Goal: Task Accomplishment & Management: Complete application form

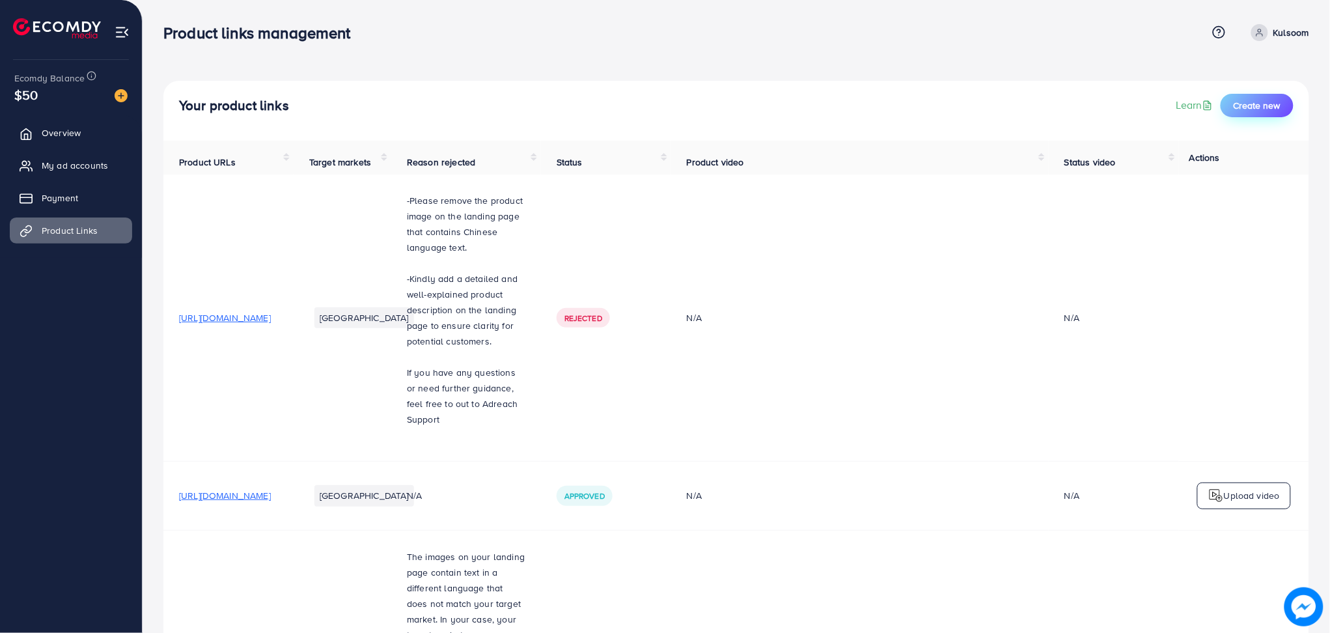
click at [1254, 103] on span "Create new" at bounding box center [1257, 105] width 47 height 13
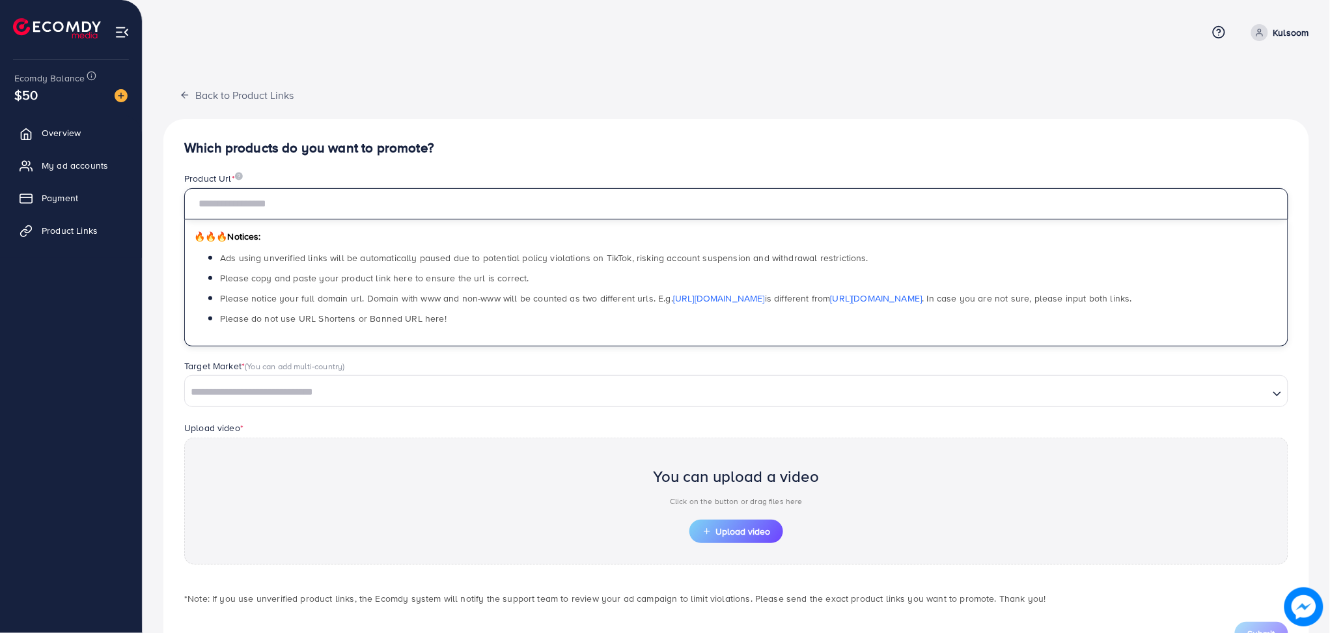
click at [340, 201] on input "text" at bounding box center [736, 203] width 1104 height 31
paste input "**********"
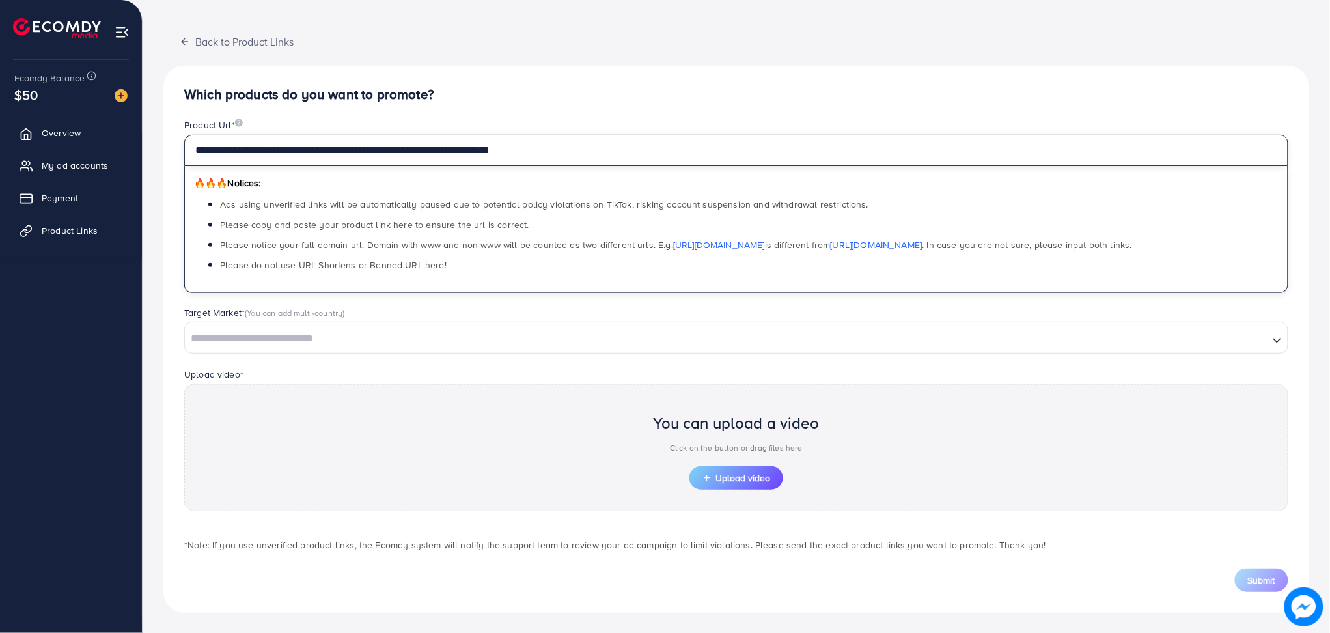
type input "**********"
click at [342, 334] on input "Search for option" at bounding box center [727, 339] width 1082 height 20
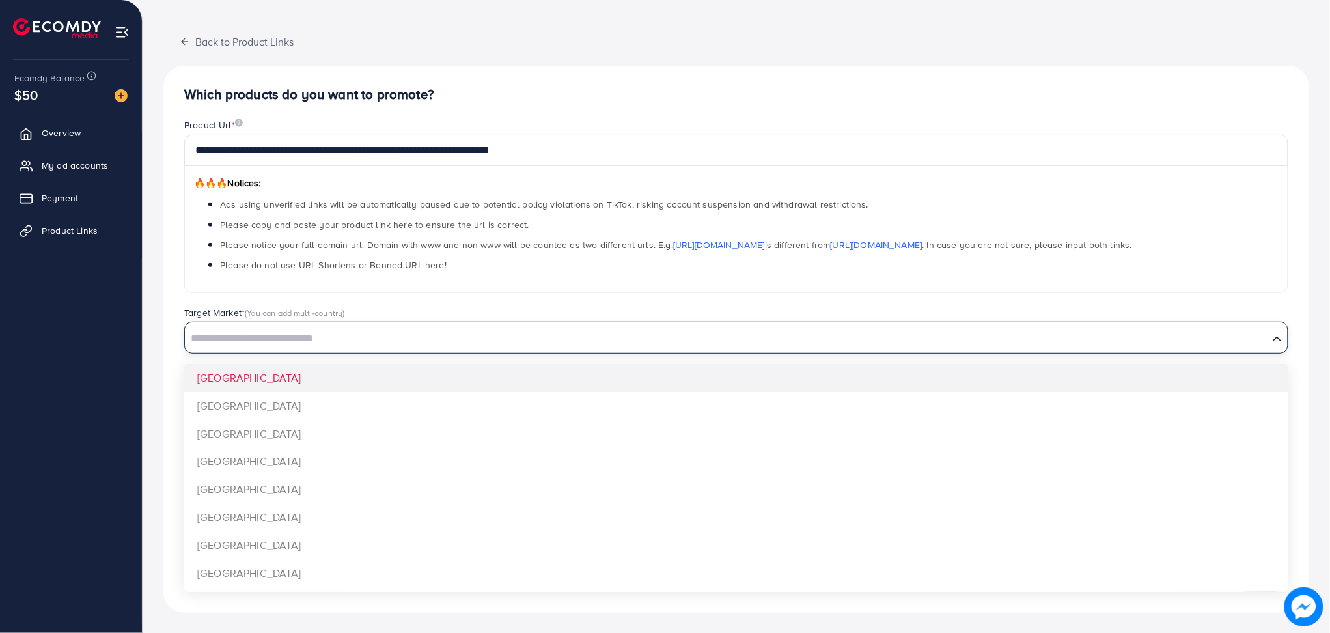
click at [287, 341] on input "Search for option" at bounding box center [727, 339] width 1082 height 20
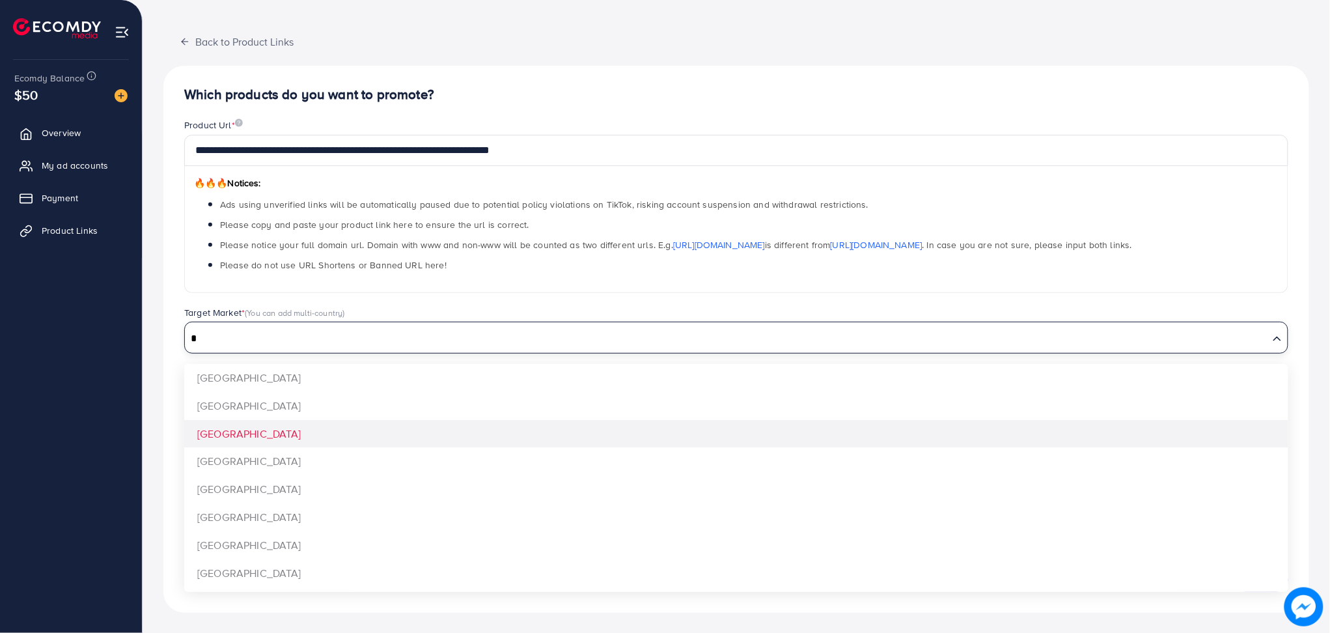
type input "*"
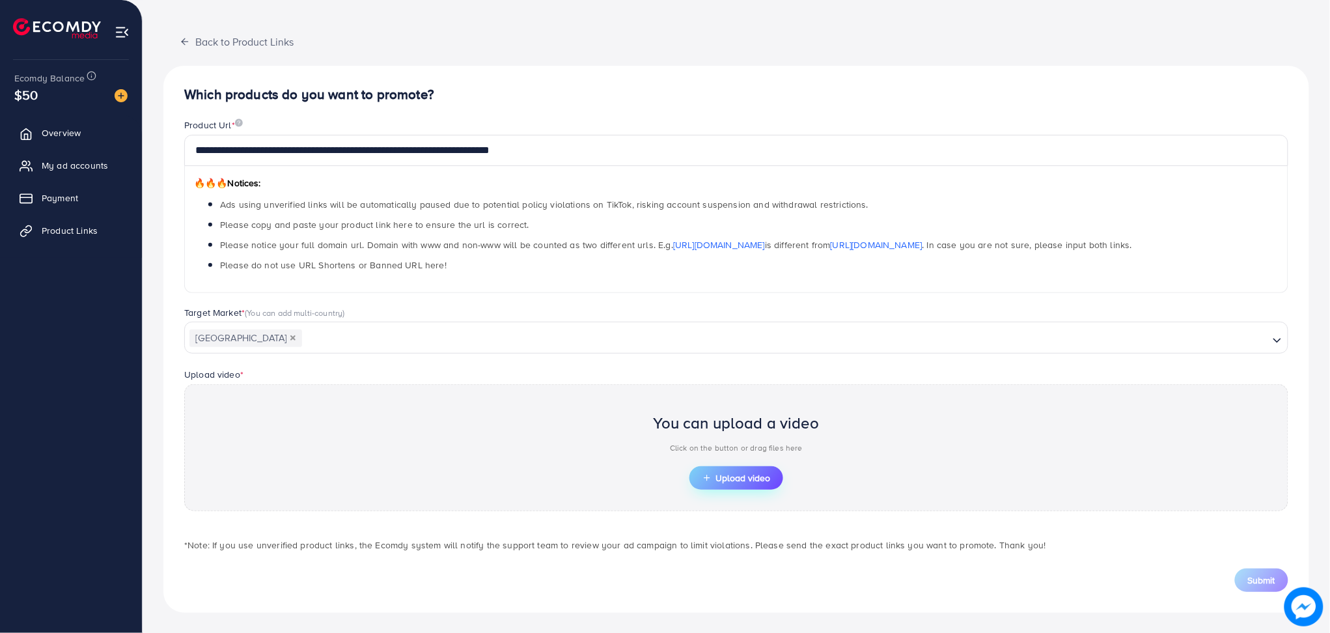
click at [740, 482] on span "Upload video" at bounding box center [737, 477] width 68 height 9
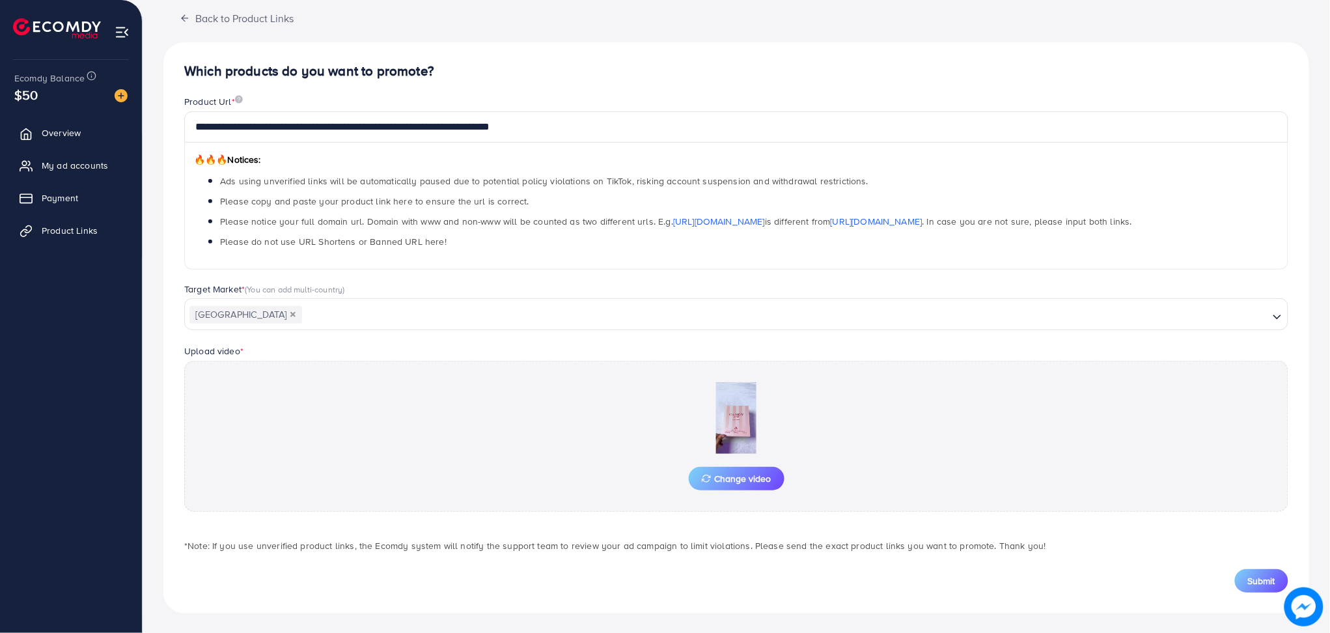
scroll to position [77, 0]
click at [1259, 574] on span "Submit" at bounding box center [1261, 580] width 27 height 13
click at [1263, 582] on span "Submit" at bounding box center [1261, 580] width 27 height 13
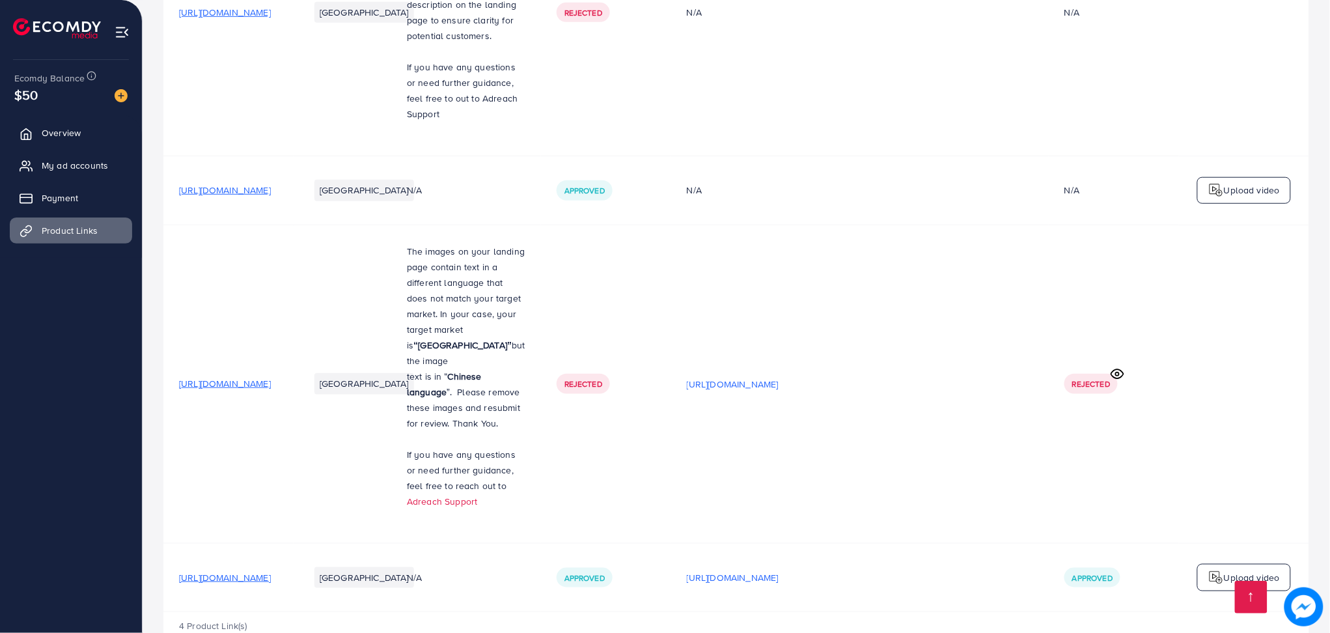
scroll to position [304, 0]
click at [271, 198] on span "[URL][DOMAIN_NAME]" at bounding box center [225, 191] width 92 height 13
click at [1259, 199] on p "Upload video" at bounding box center [1252, 192] width 56 height 16
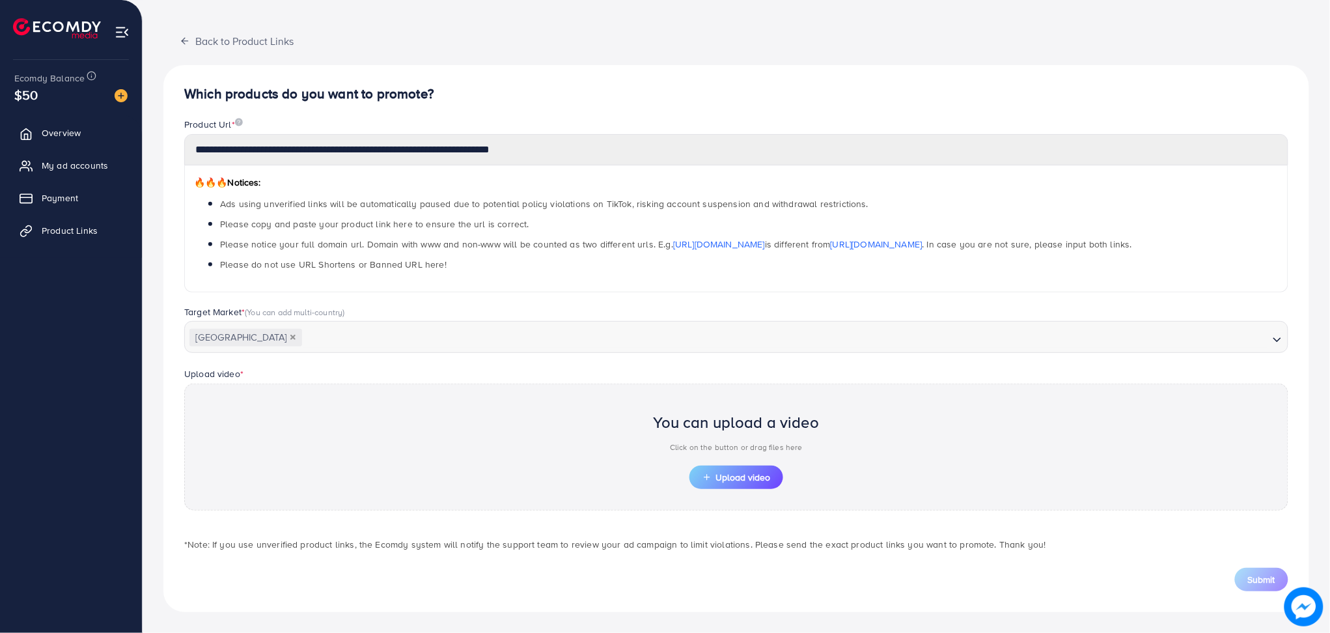
scroll to position [53, 0]
click at [730, 489] on button "Upload video" at bounding box center [737, 477] width 94 height 23
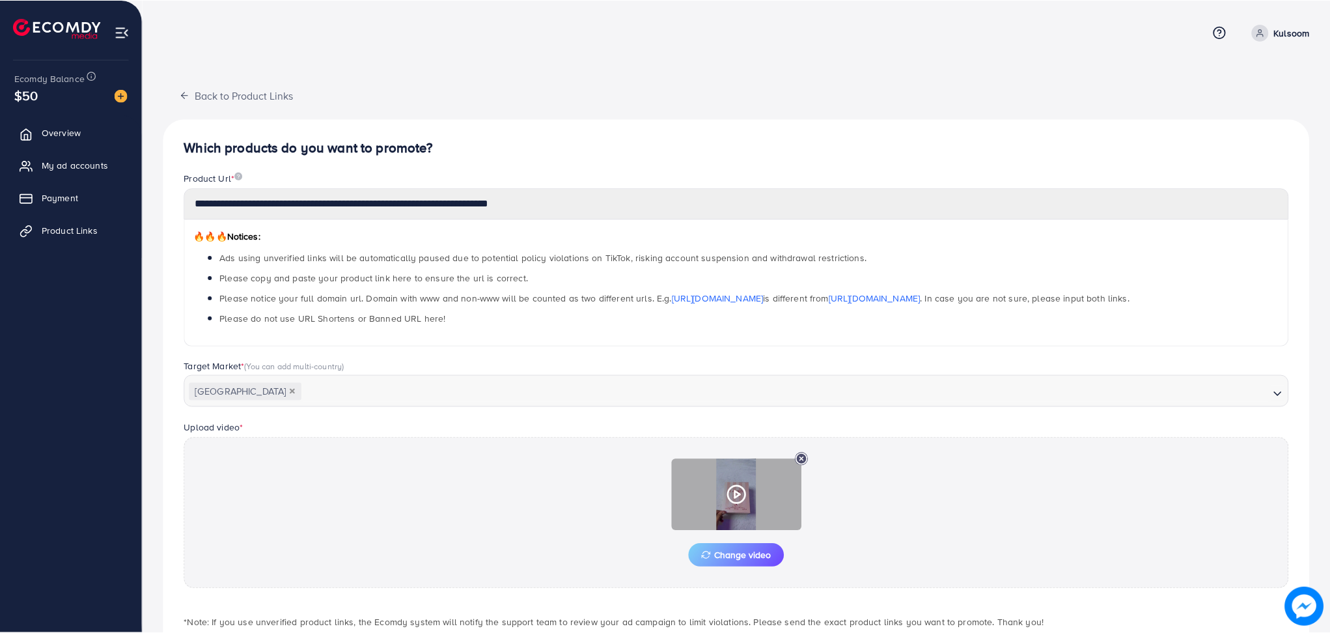
scroll to position [77, 0]
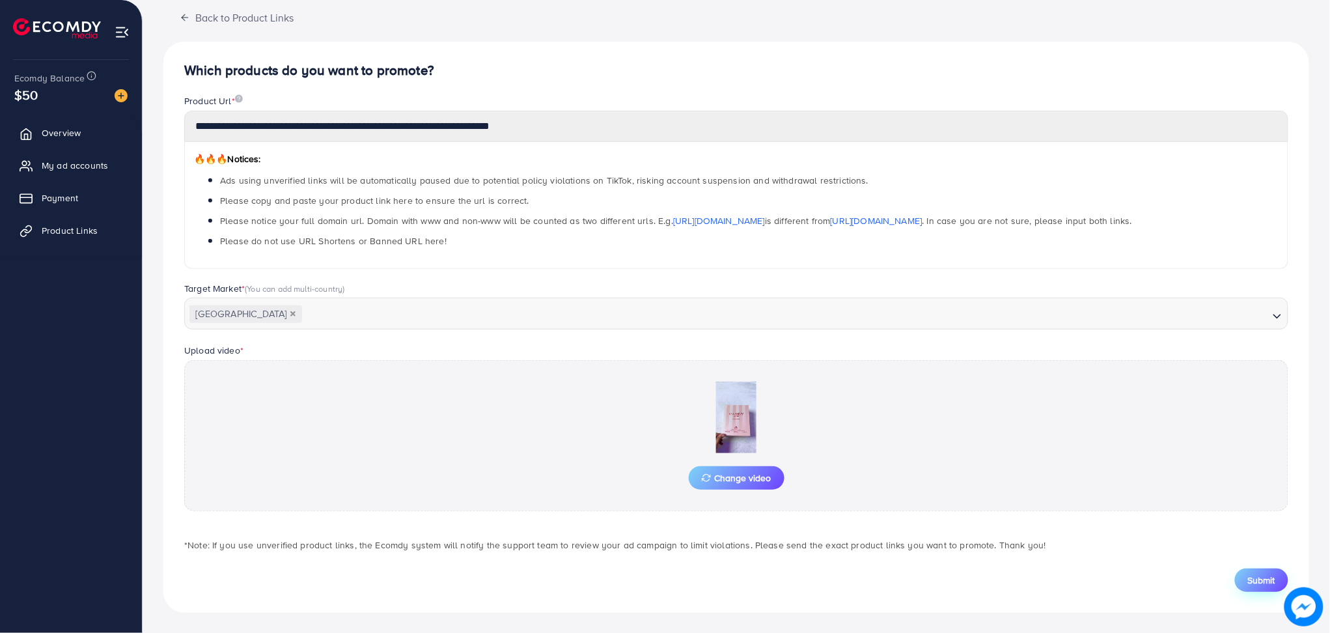
click at [1267, 574] on span "Submit" at bounding box center [1261, 580] width 27 height 13
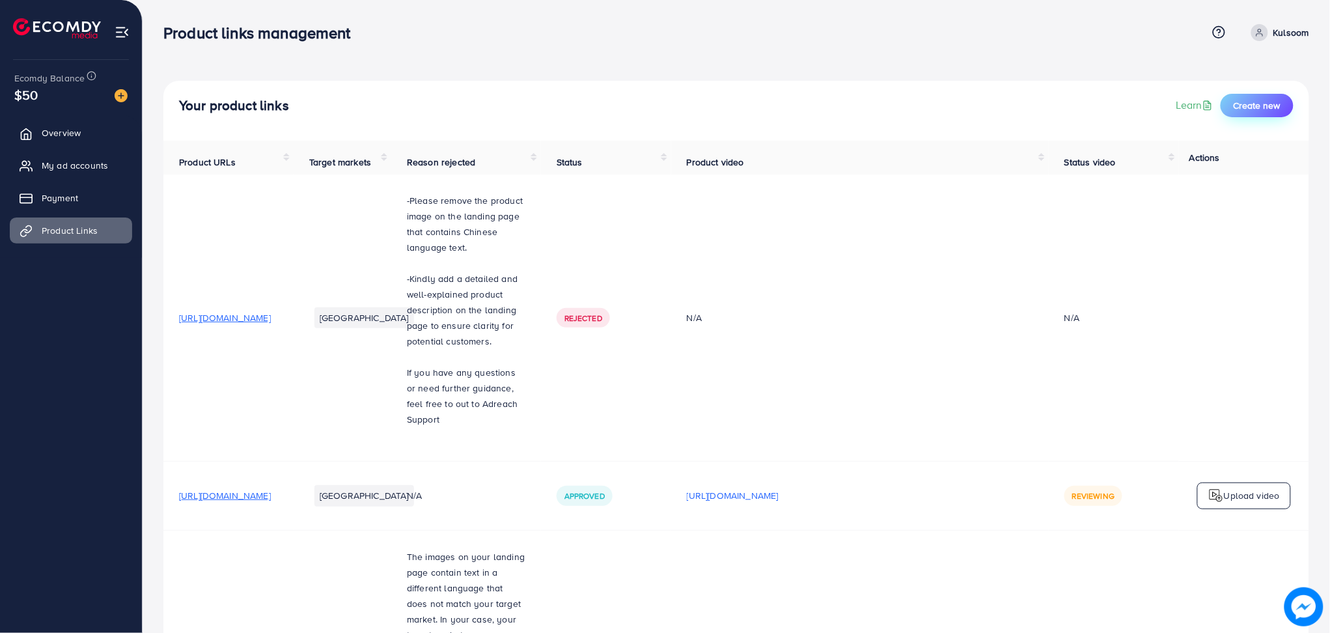
click at [1247, 104] on span "Create new" at bounding box center [1257, 105] width 47 height 13
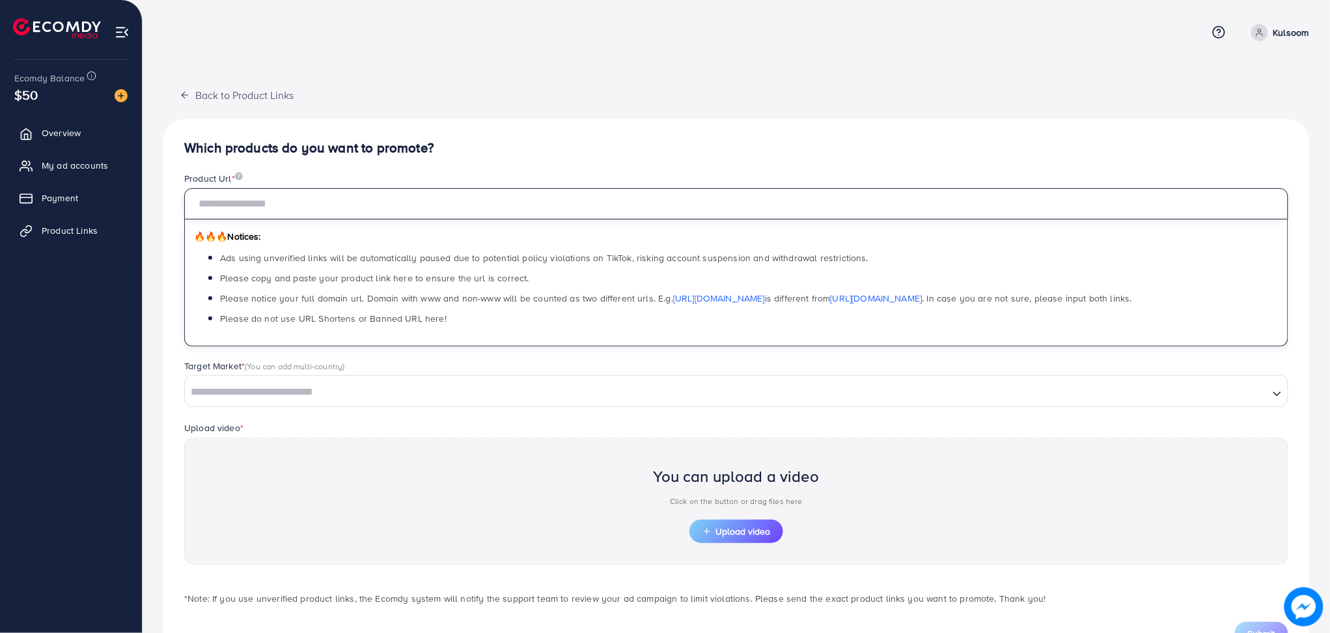
click at [384, 203] on input "text" at bounding box center [736, 203] width 1104 height 31
paste input "**********"
type input "**********"
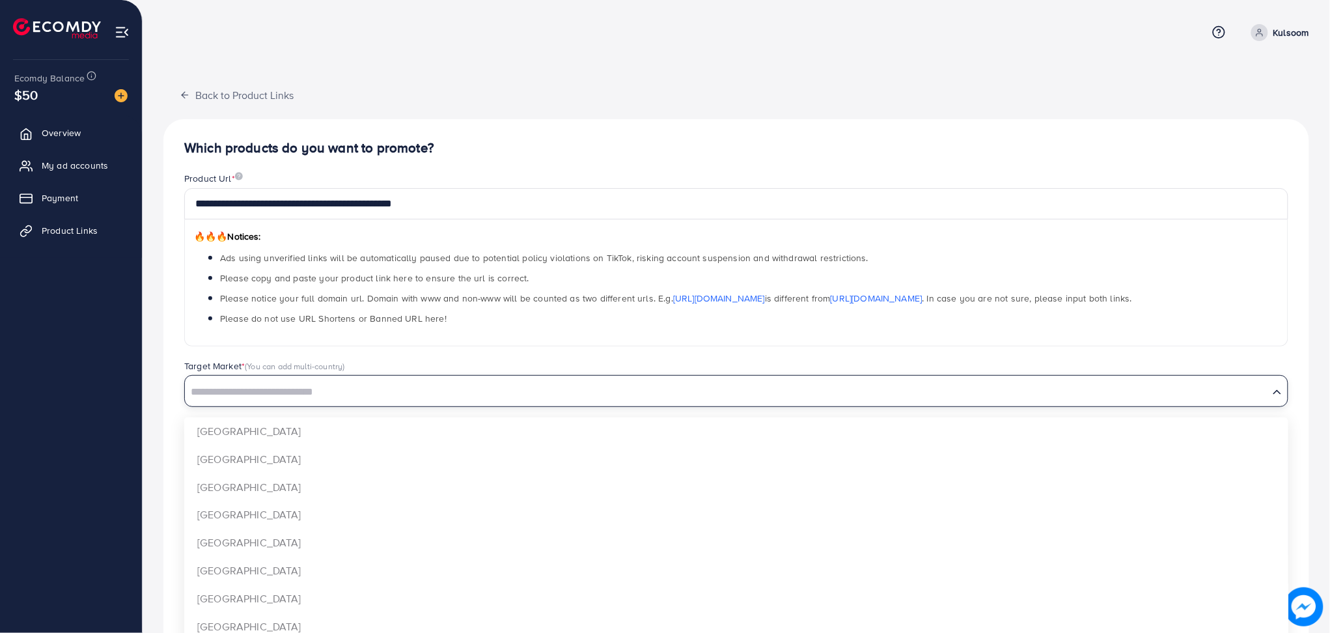
click at [288, 399] on input "Search for option" at bounding box center [727, 392] width 1082 height 20
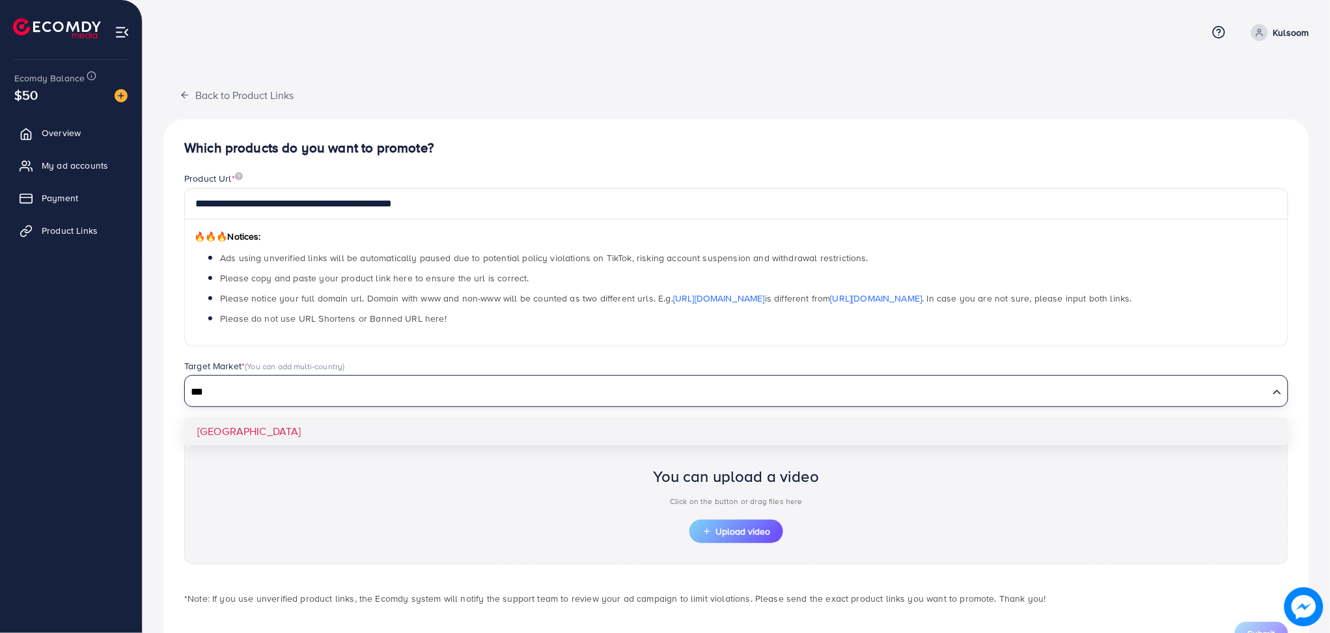
type input "***"
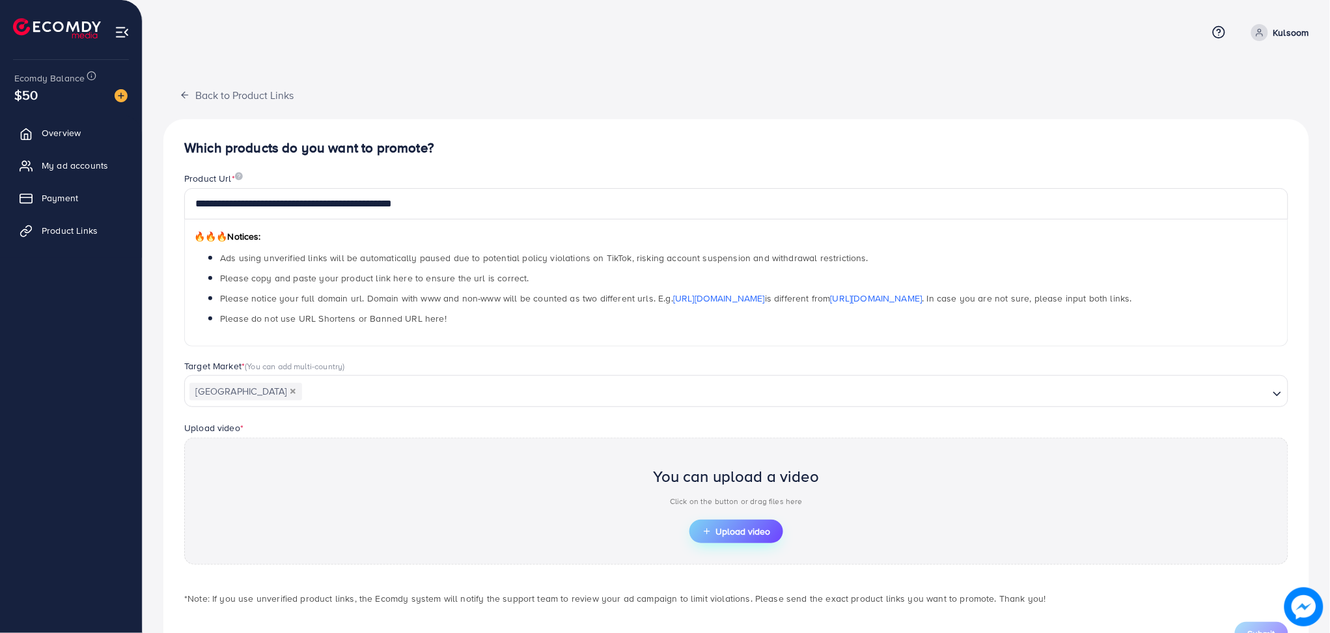
click at [732, 536] on span "Upload video" at bounding box center [737, 531] width 68 height 9
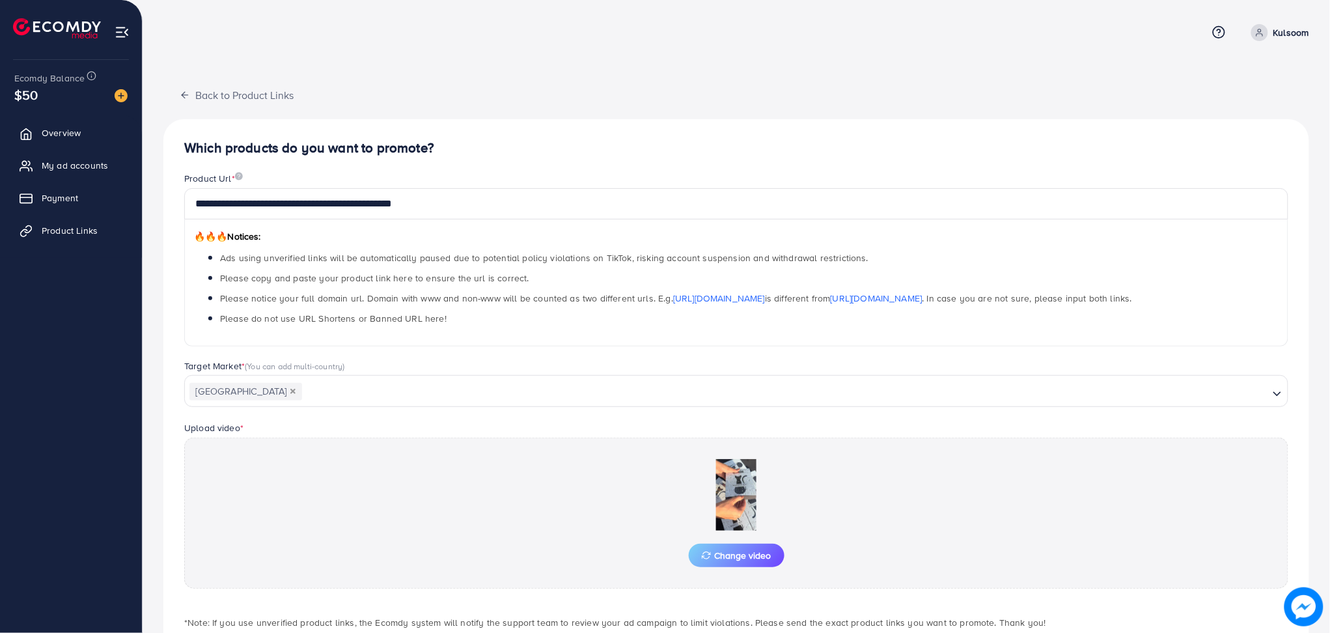
scroll to position [77, 0]
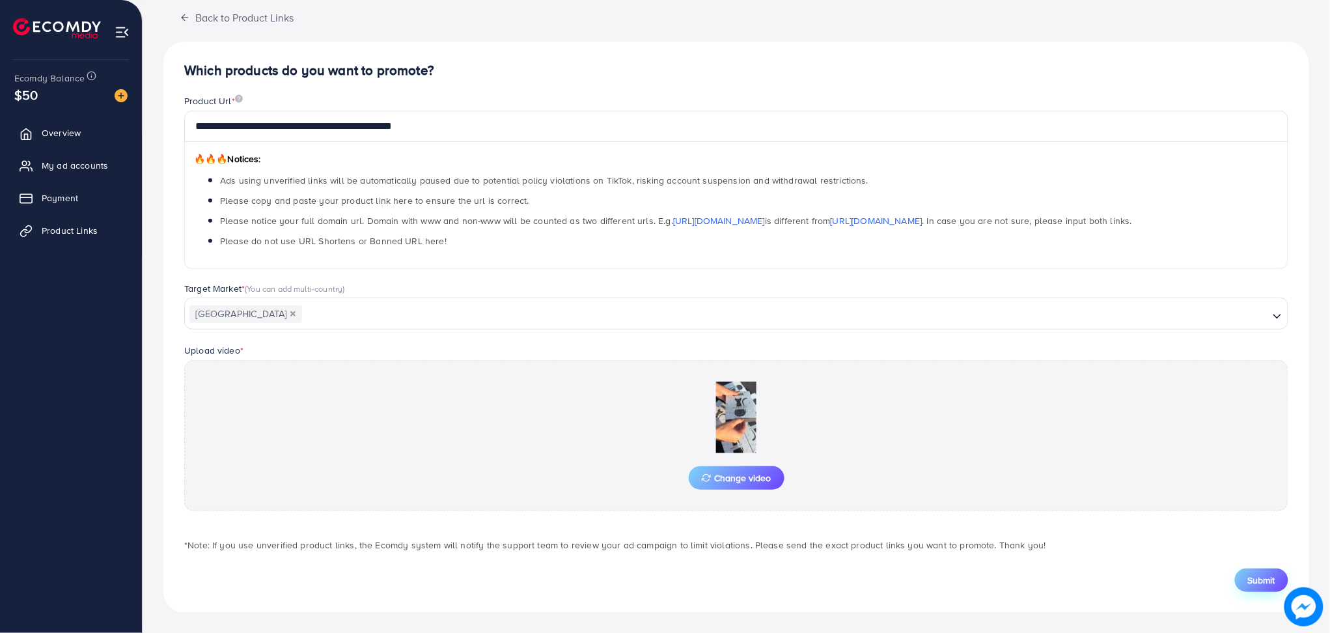
click at [1261, 580] on span "Submit" at bounding box center [1261, 580] width 27 height 13
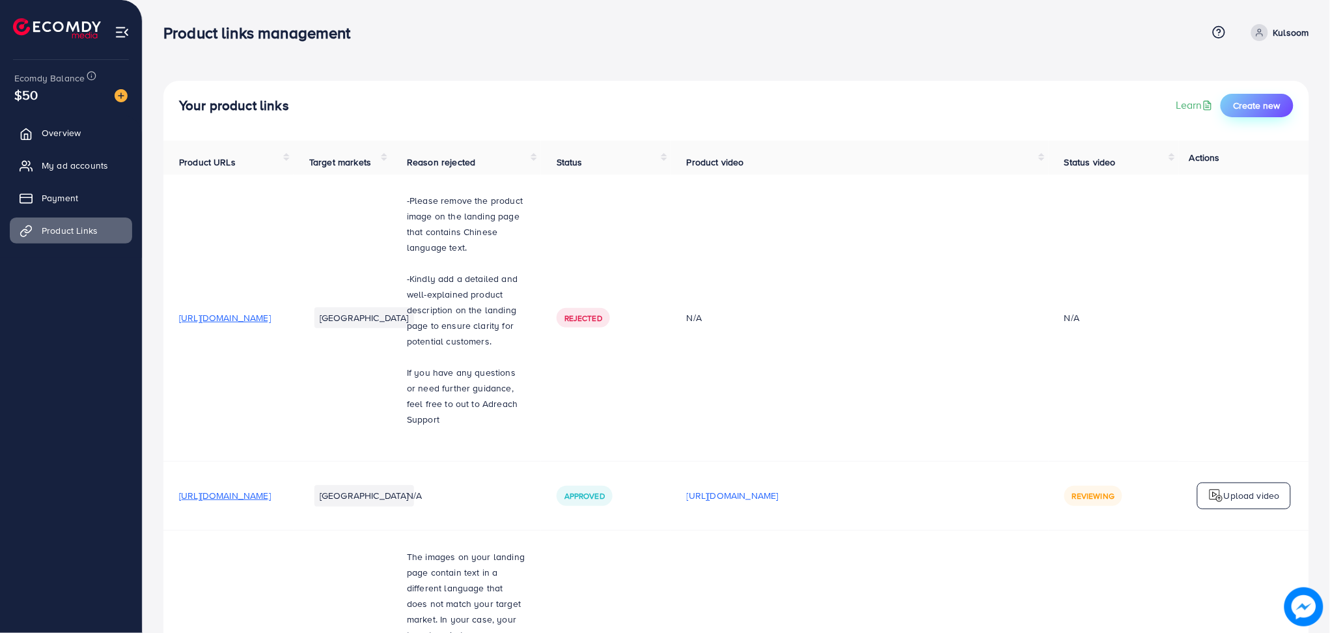
click at [1272, 95] on button "Create new" at bounding box center [1257, 105] width 73 height 23
